Goal: Navigation & Orientation: Find specific page/section

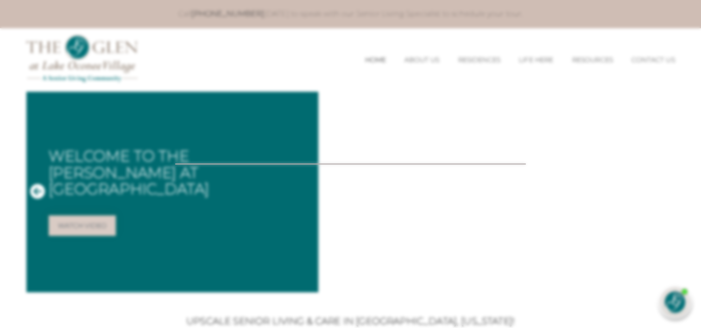
click at [421, 57] on div at bounding box center [350, 164] width 701 height 328
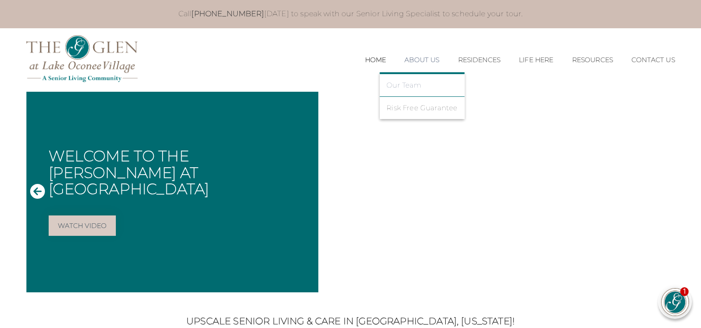
click at [406, 82] on link "Our Team" at bounding box center [421, 85] width 71 height 8
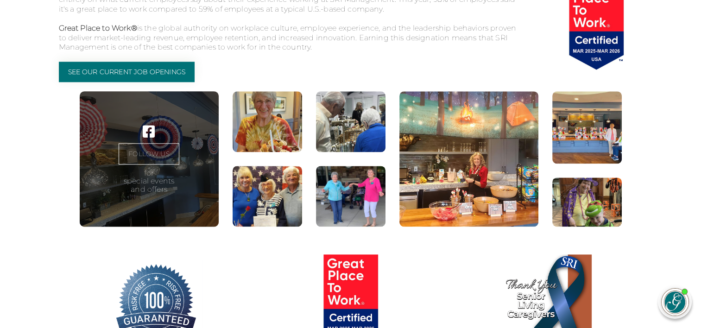
scroll to position [1180, 0]
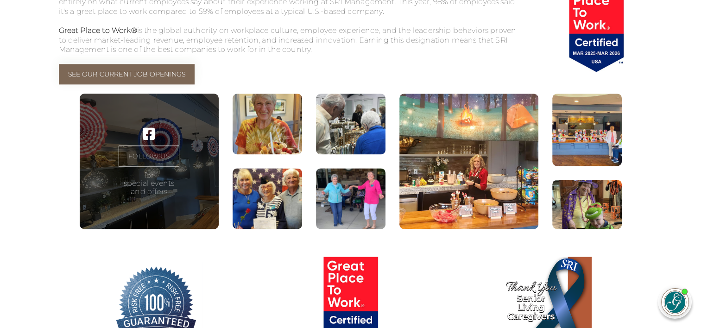
click at [133, 84] on link "See Our Current Job Openings" at bounding box center [127, 74] width 136 height 20
